Goal: Information Seeking & Learning: Find specific fact

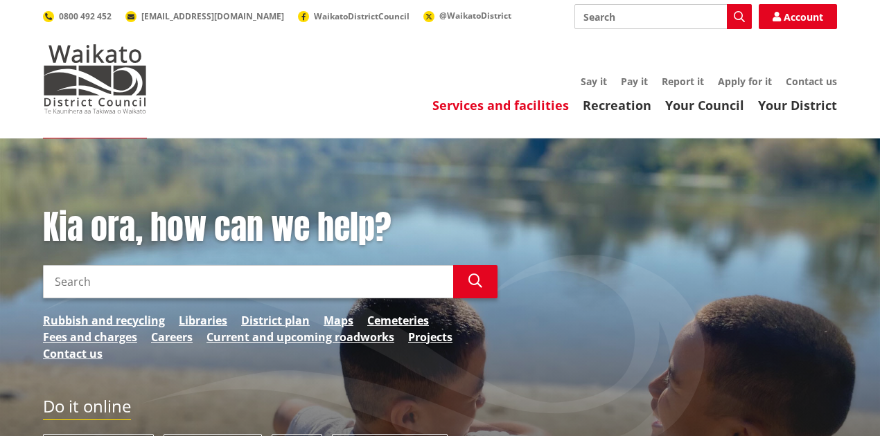
click at [517, 101] on link "Services and facilities" at bounding box center [500, 105] width 136 height 17
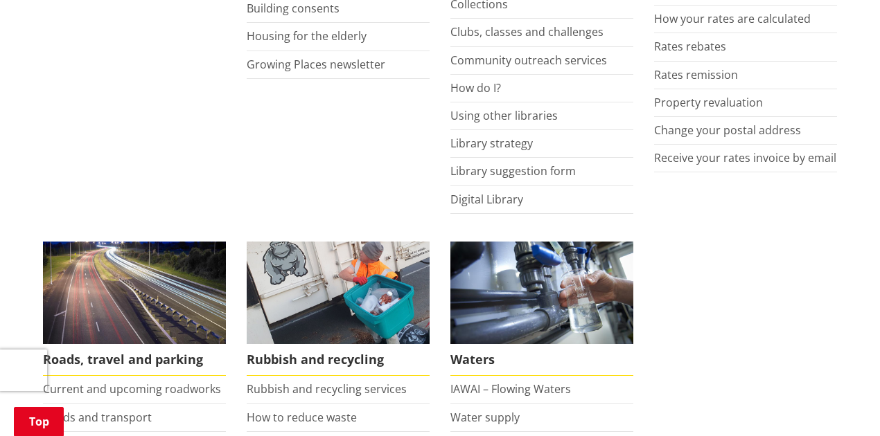
scroll to position [877, 0]
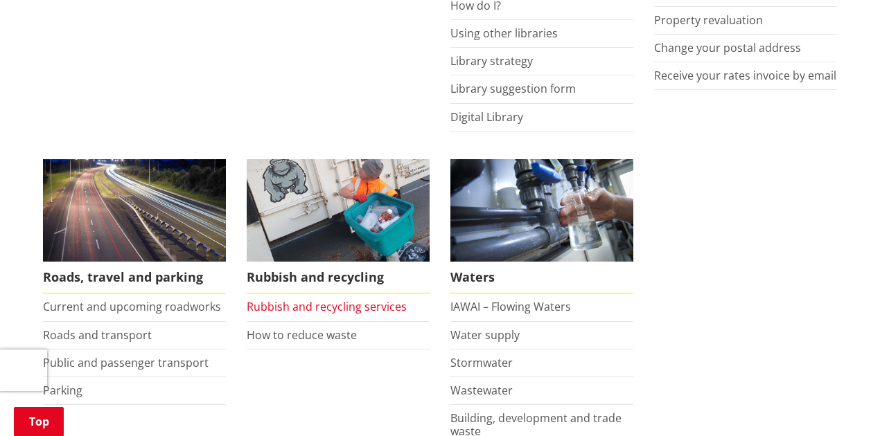
click at [353, 304] on link "Rubbish and recycling services" at bounding box center [327, 306] width 160 height 15
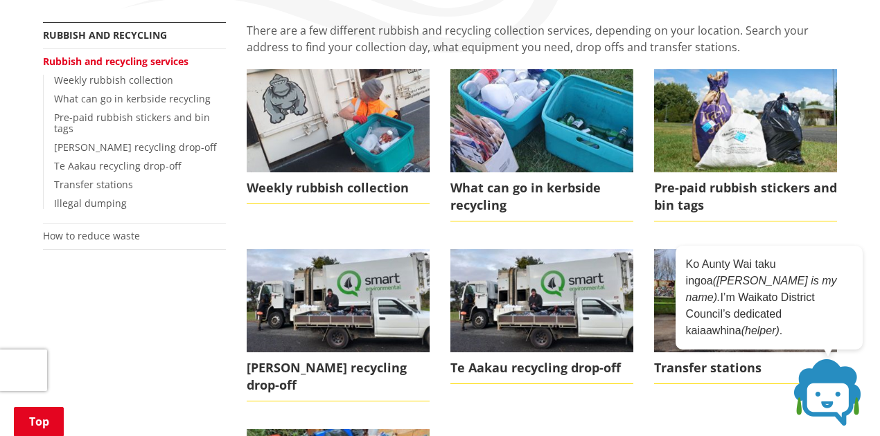
scroll to position [231, 0]
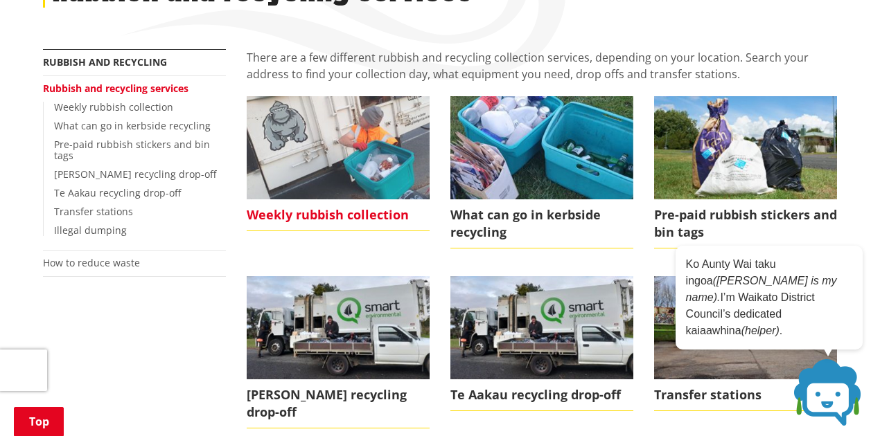
click at [355, 216] on span "Weekly rubbish collection" at bounding box center [338, 216] width 183 height 32
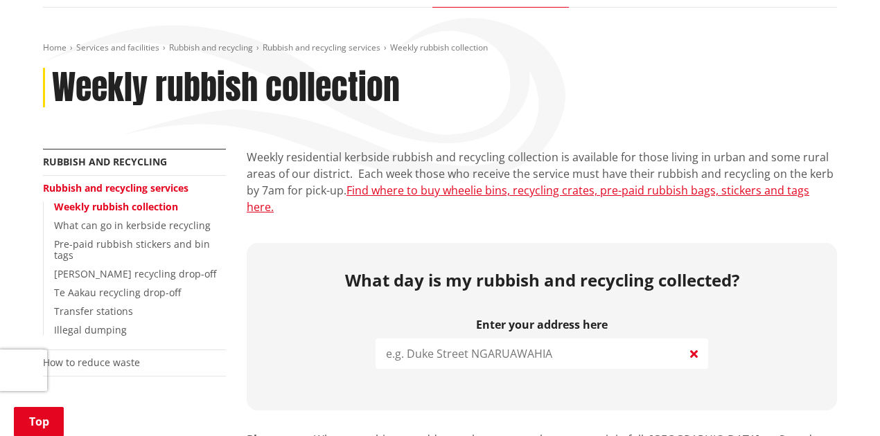
scroll to position [184, 0]
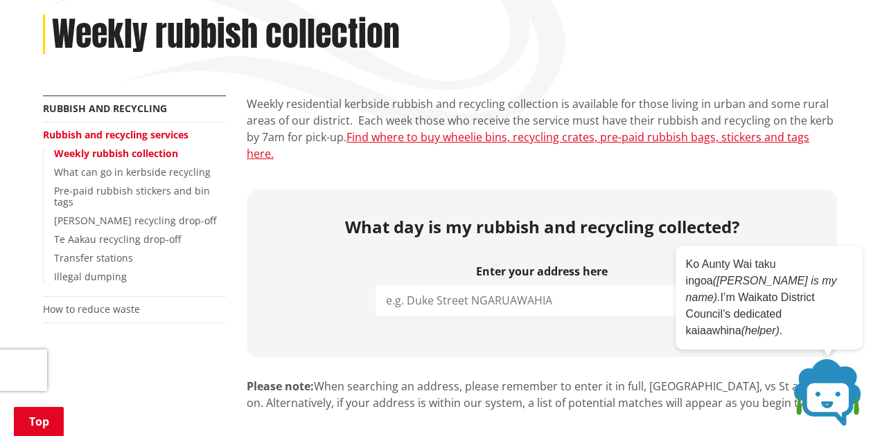
click at [439, 293] on input "search" at bounding box center [541, 300] width 333 height 30
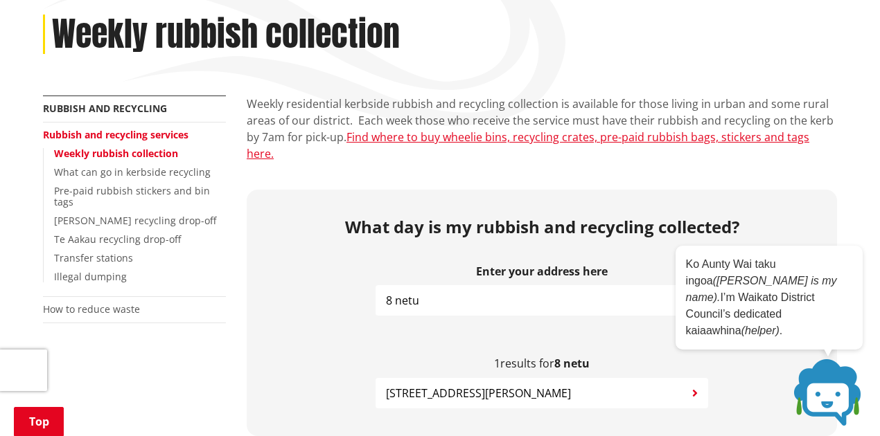
type input "8 netu"
click at [487, 385] on span "8 Netu Lane POKENO" at bounding box center [478, 393] width 185 height 17
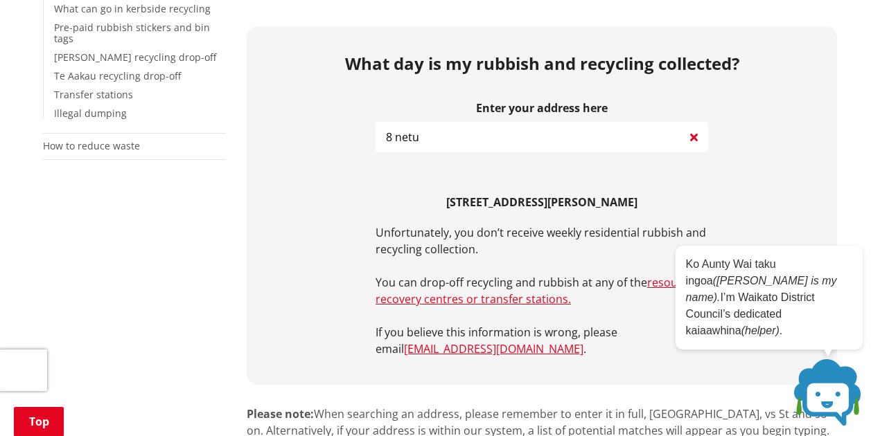
scroll to position [369, 0]
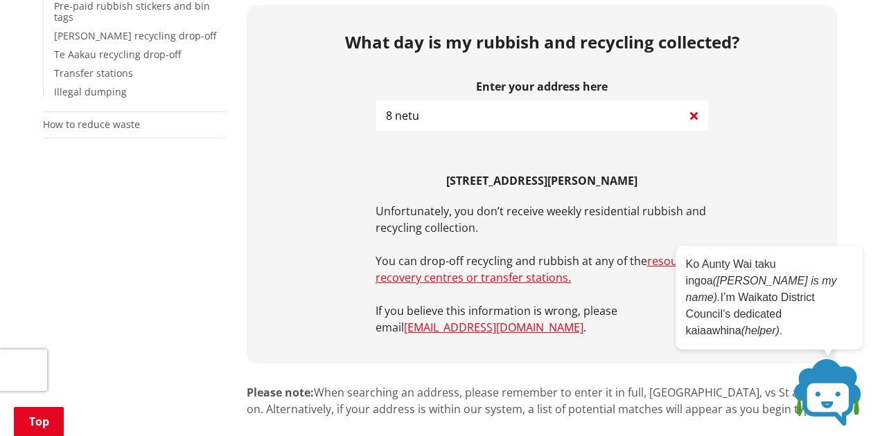
click at [331, 33] on h2 "What day is my rubbish and recycling collected?" at bounding box center [541, 43] width 569 height 20
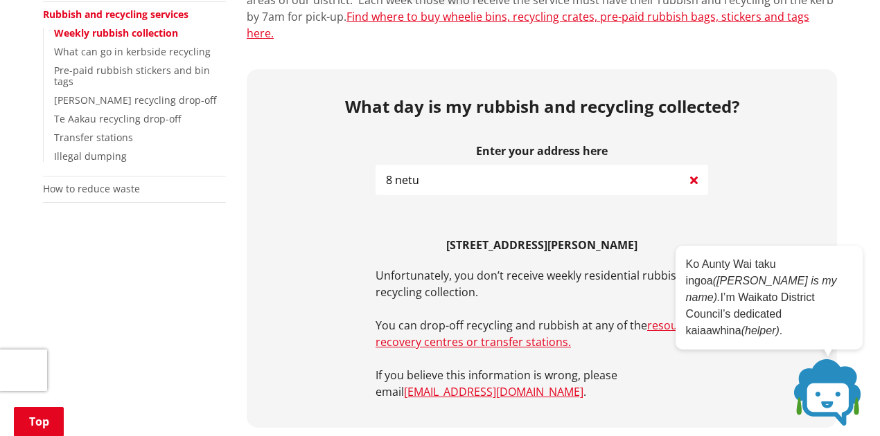
scroll to position [184, 0]
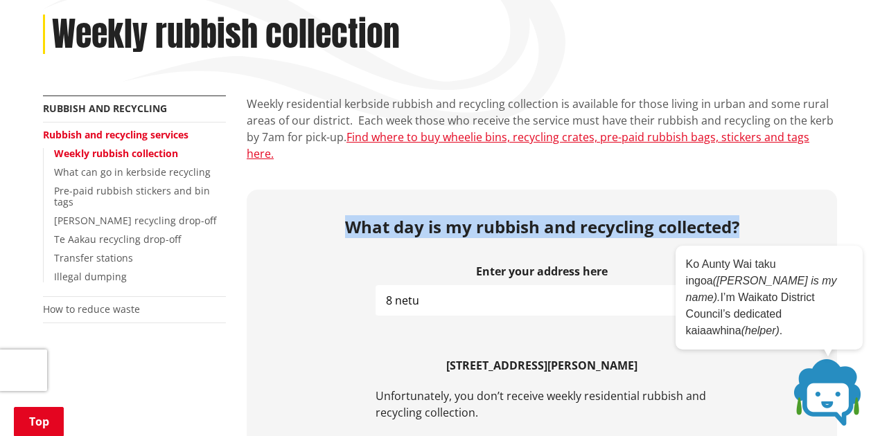
drag, startPoint x: 743, startPoint y: 206, endPoint x: 346, endPoint y: 209, distance: 397.0
click at [346, 218] on h2 "What day is my rubbish and recycling collected?" at bounding box center [541, 228] width 569 height 20
copy h2 "What day is my rubbish and recycling collected?"
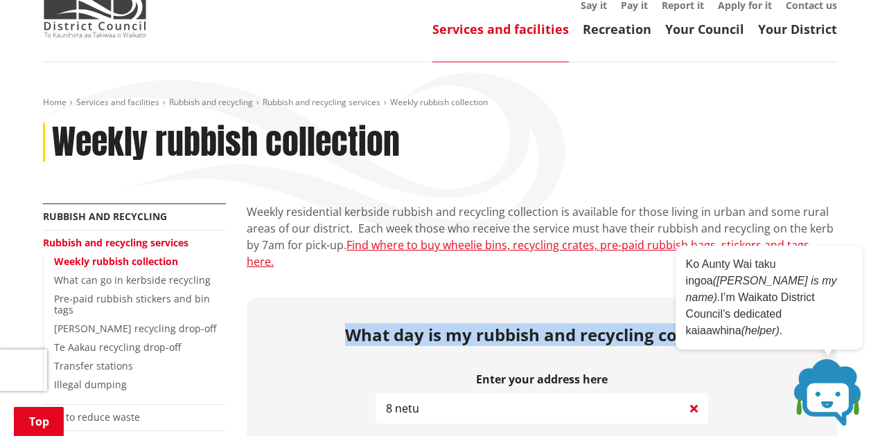
scroll to position [0, 0]
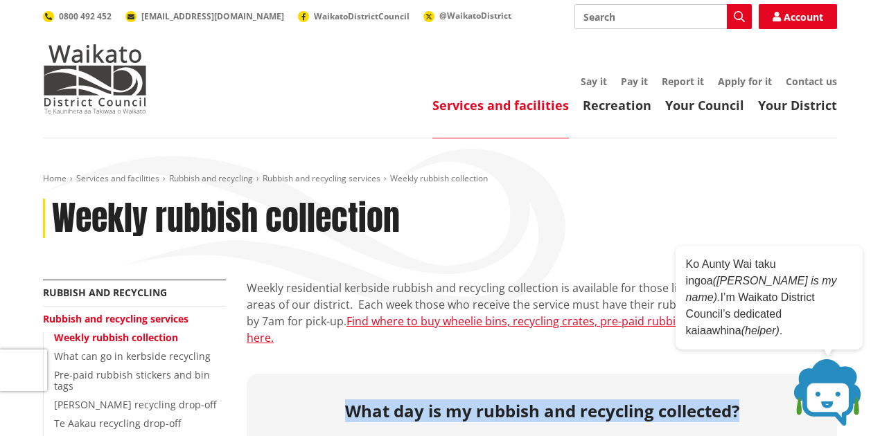
click at [512, 105] on link "Services and facilities" at bounding box center [500, 105] width 136 height 17
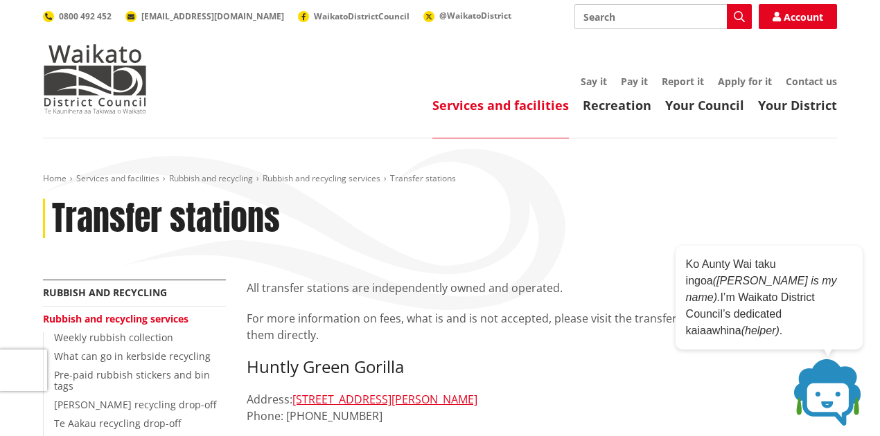
click at [553, 200] on div "Transfer stations" at bounding box center [440, 219] width 794 height 40
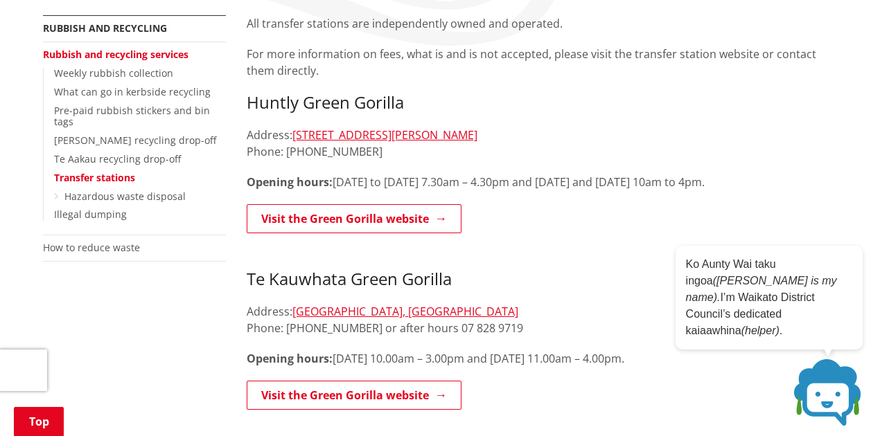
scroll to position [277, 0]
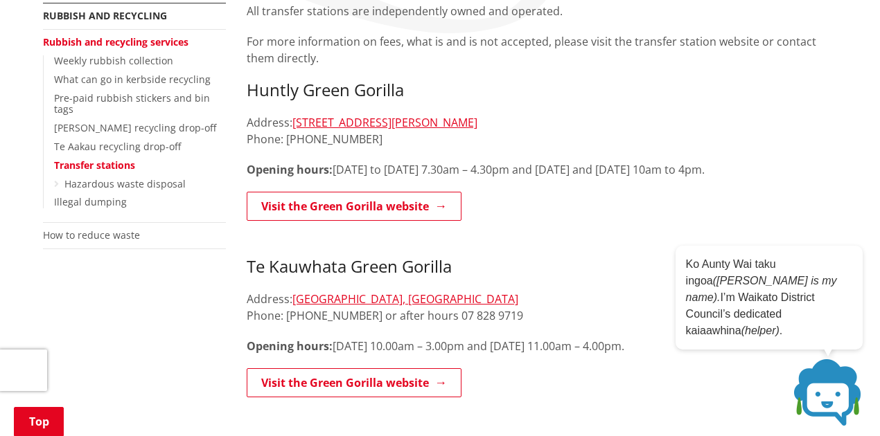
drag, startPoint x: 468, startPoint y: 264, endPoint x: 514, endPoint y: 269, distance: 46.7
click at [514, 269] on h3 "Te Kauwhata Green Gorilla" at bounding box center [542, 257] width 590 height 40
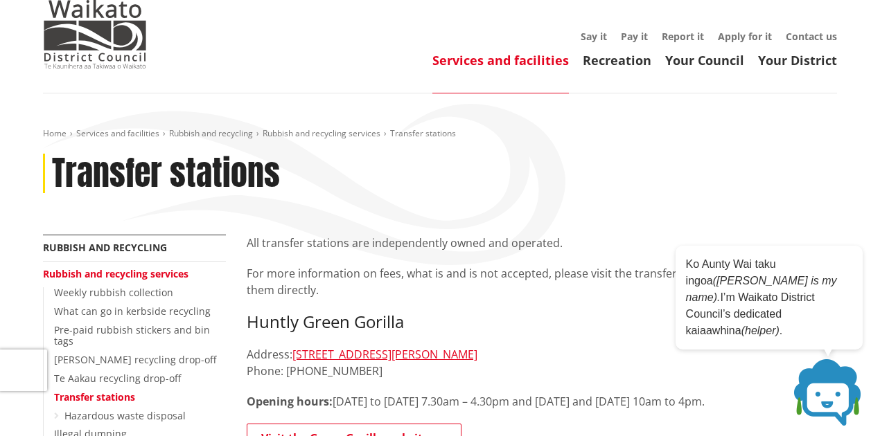
scroll to position [0, 0]
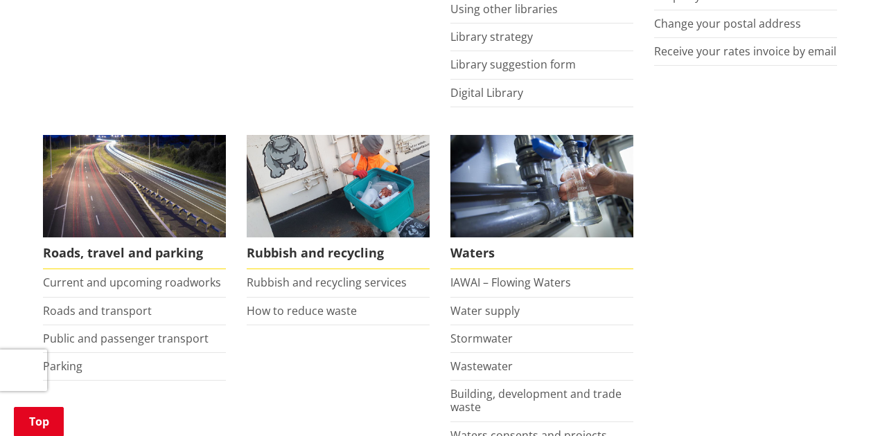
scroll to position [923, 0]
